Goal: Task Accomplishment & Management: Use online tool/utility

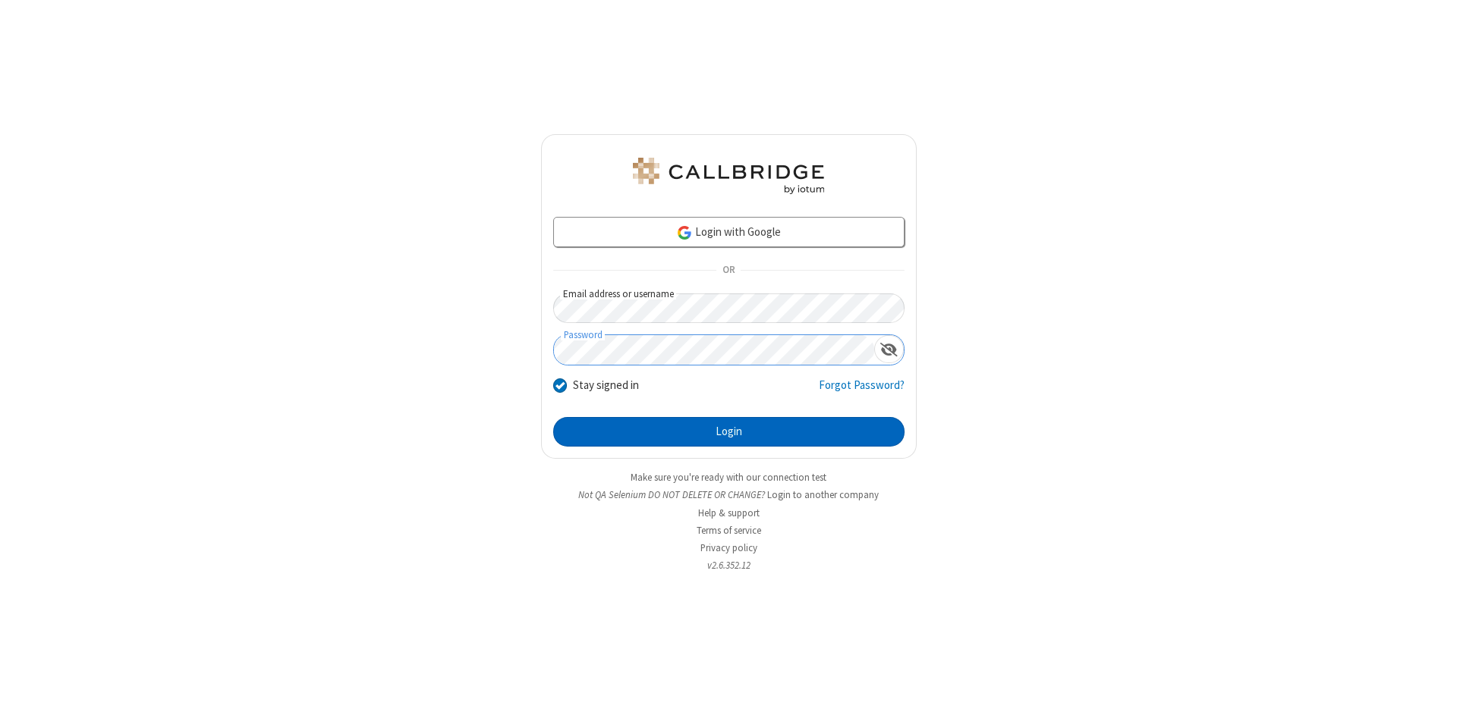
click at [728, 432] on button "Login" at bounding box center [728, 432] width 351 height 30
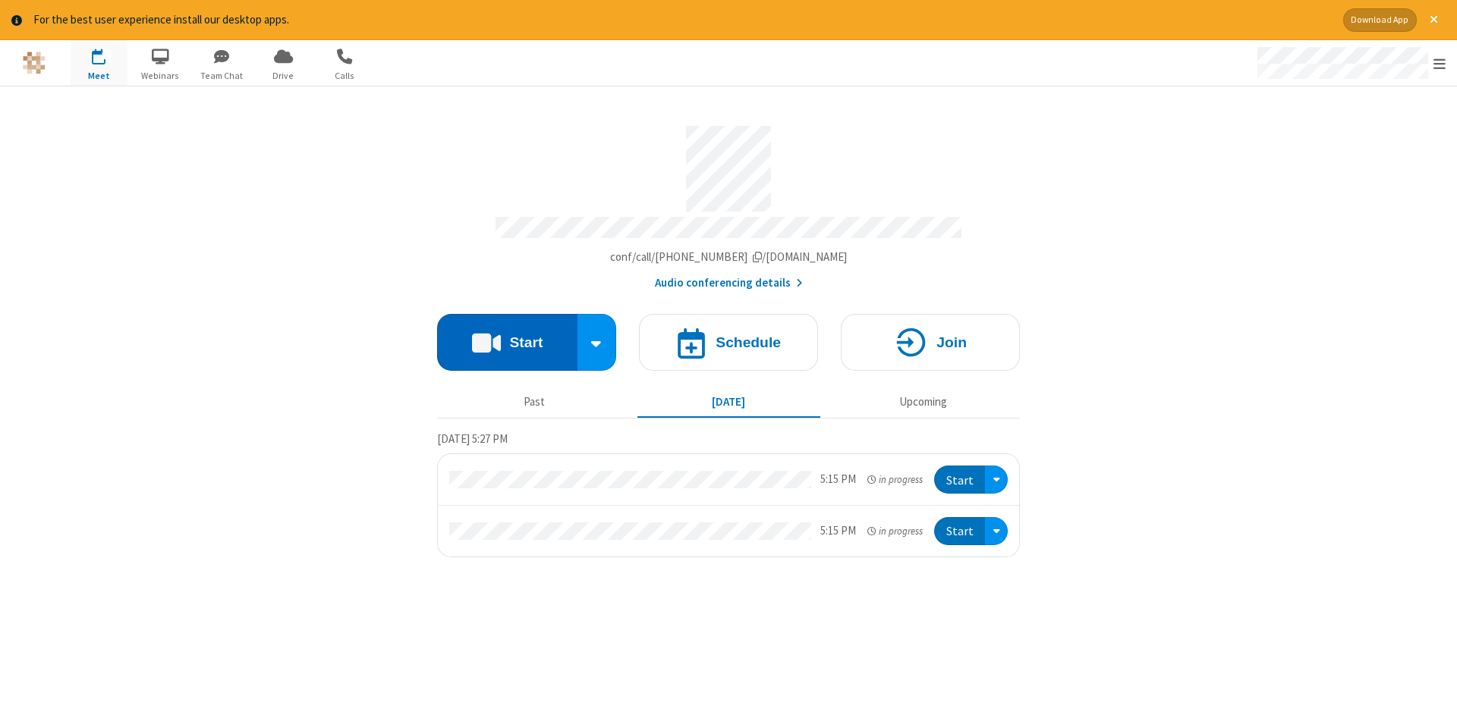
click at [507, 337] on button "Start" at bounding box center [507, 342] width 140 height 57
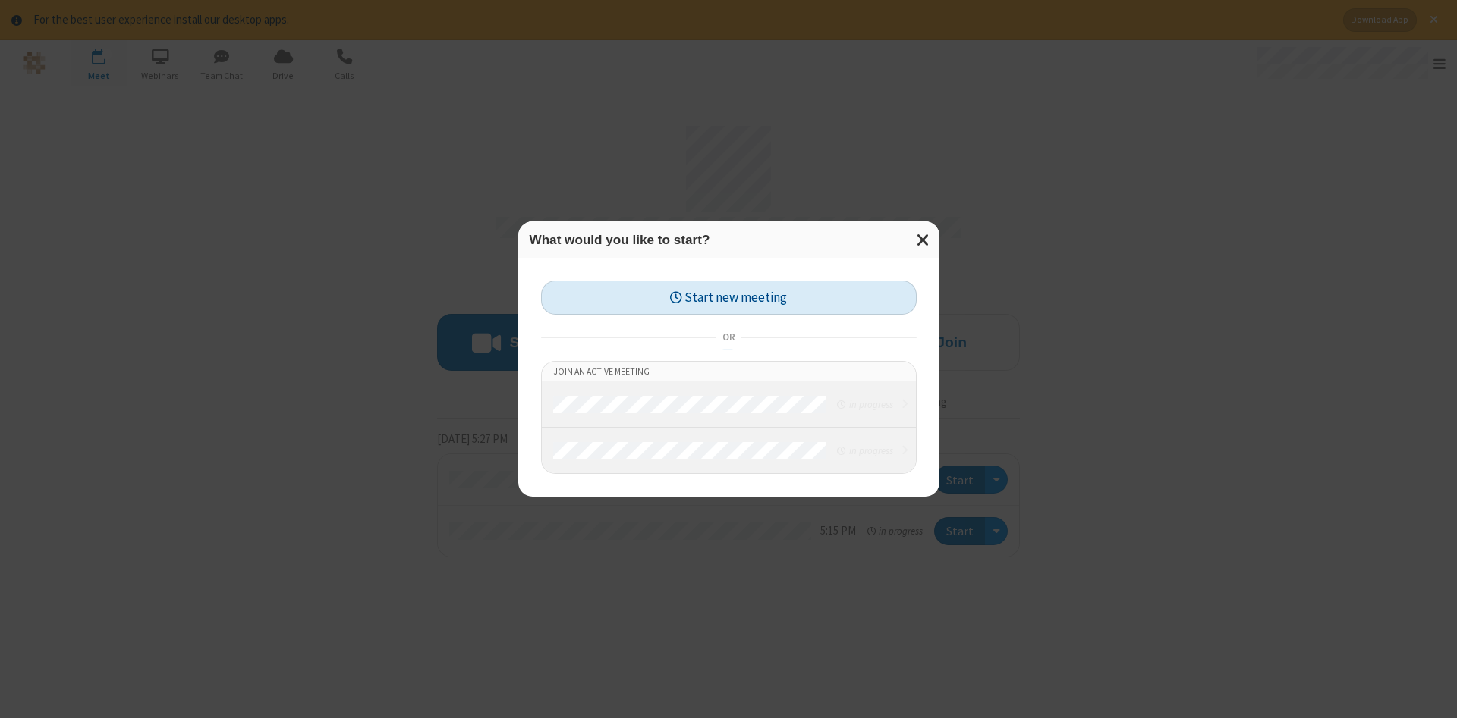
click at [728, 297] on button "Start new meeting" at bounding box center [729, 298] width 376 height 34
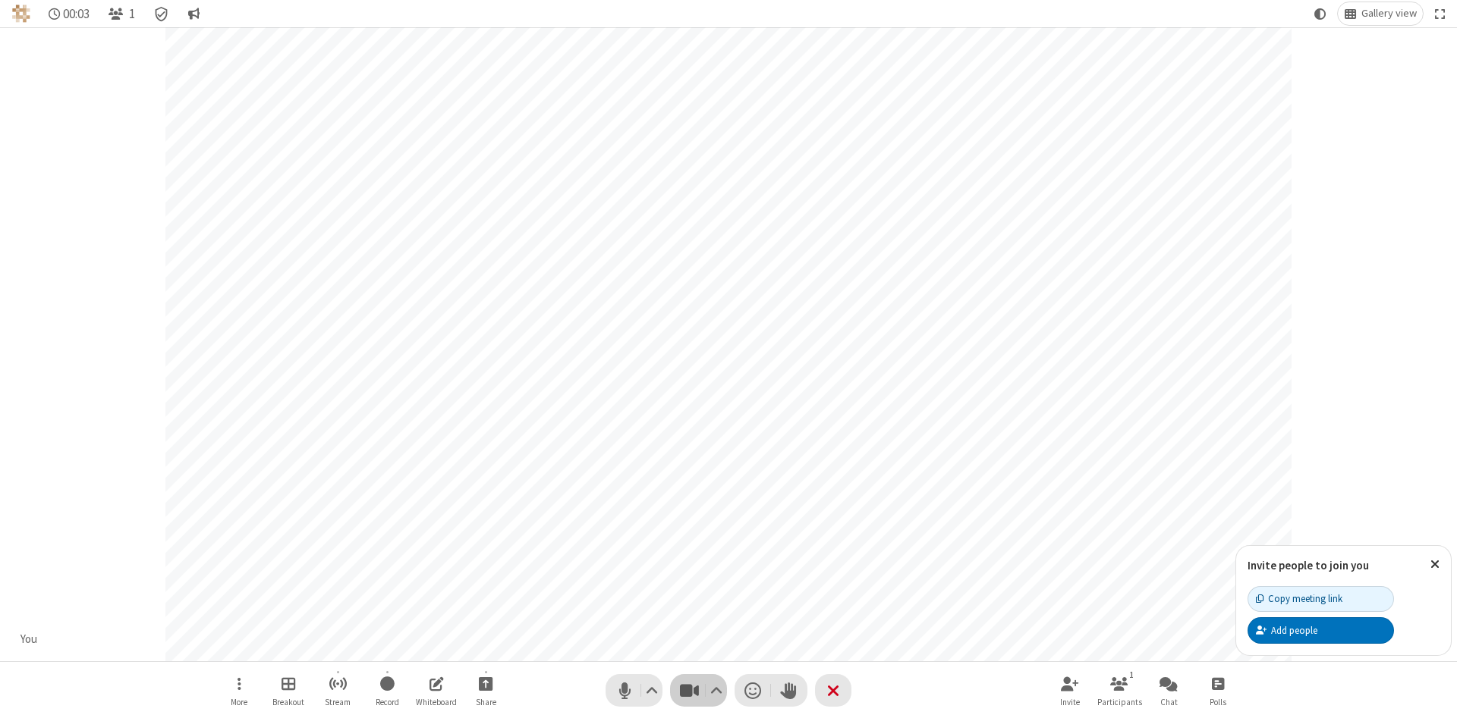
click at [689, 690] on span "Stop video (Alt+V)" at bounding box center [689, 691] width 23 height 22
click at [689, 690] on span "Start video (Alt+V)" at bounding box center [689, 691] width 23 height 22
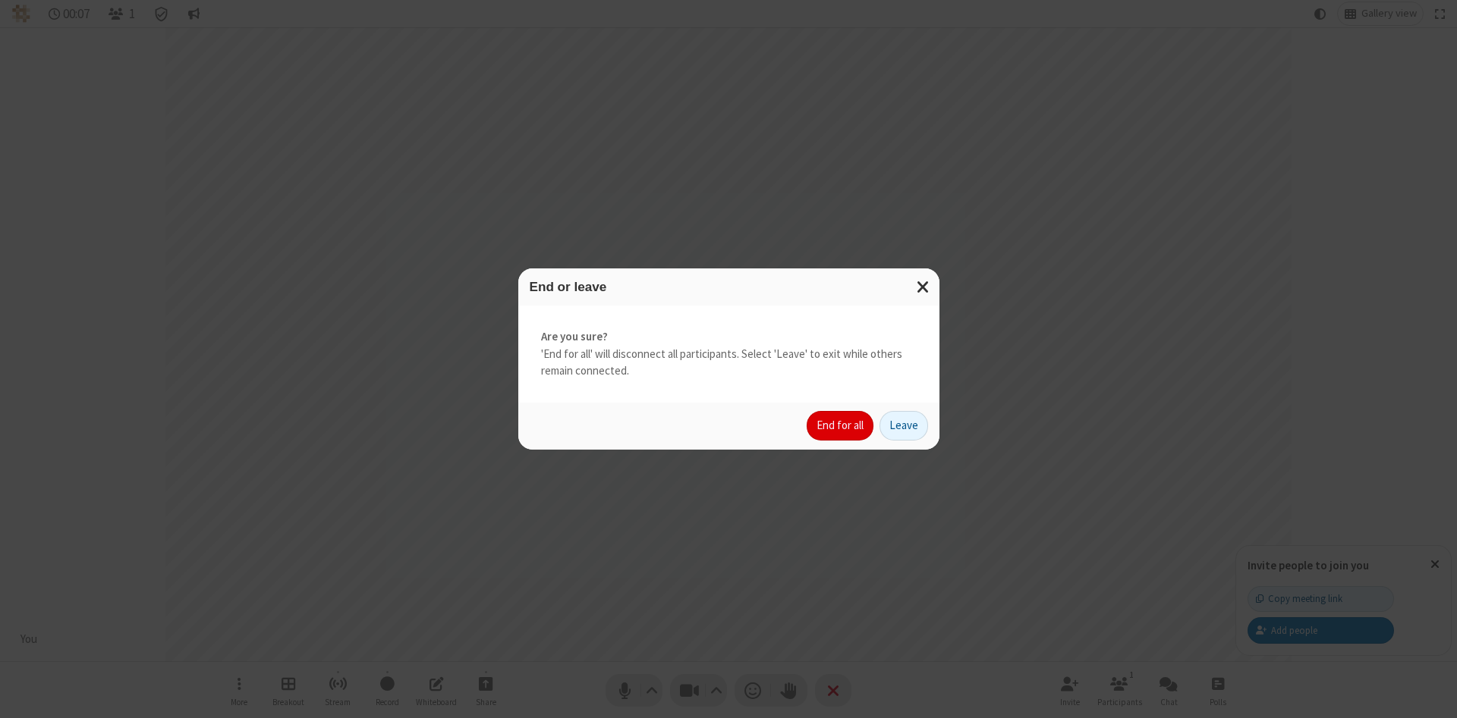
click at [841, 426] on button "End for all" at bounding box center [839, 426] width 67 height 30
